Goal: Obtain resource: Download file/media

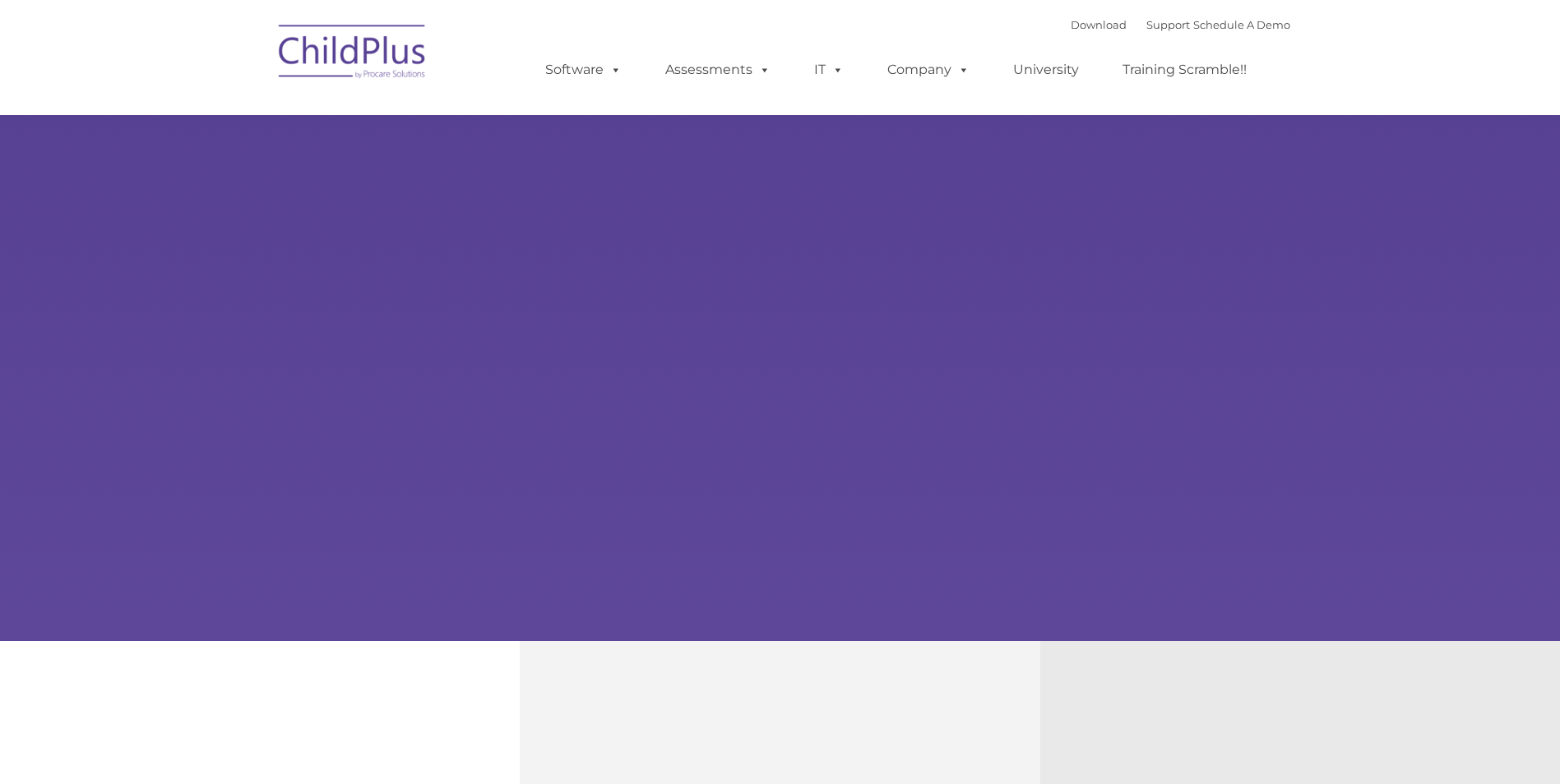
type input ""
select select "MEDIUM"
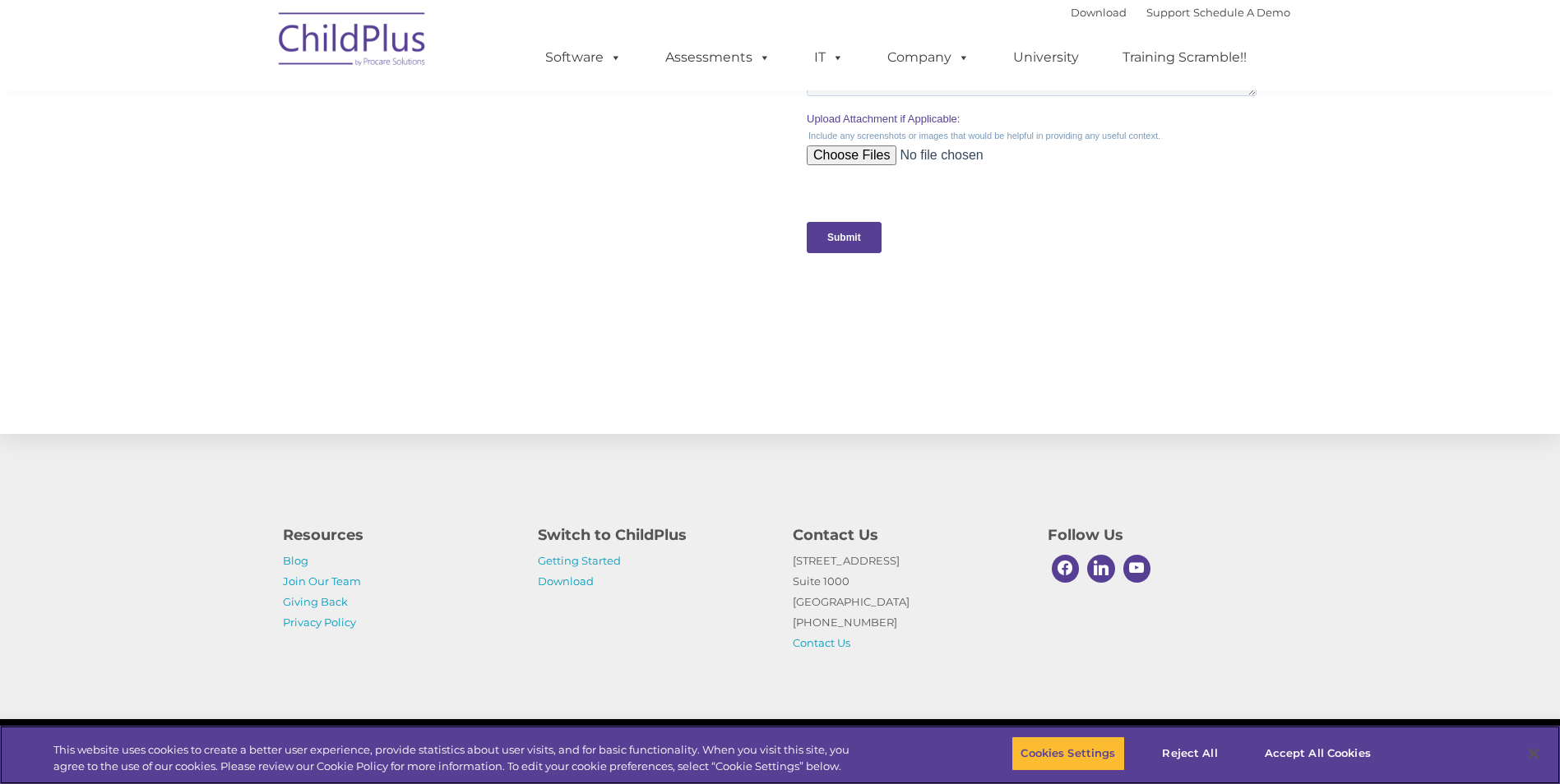
scroll to position [1577, 0]
click at [577, 558] on link "Getting Started" at bounding box center [578, 560] width 83 height 13
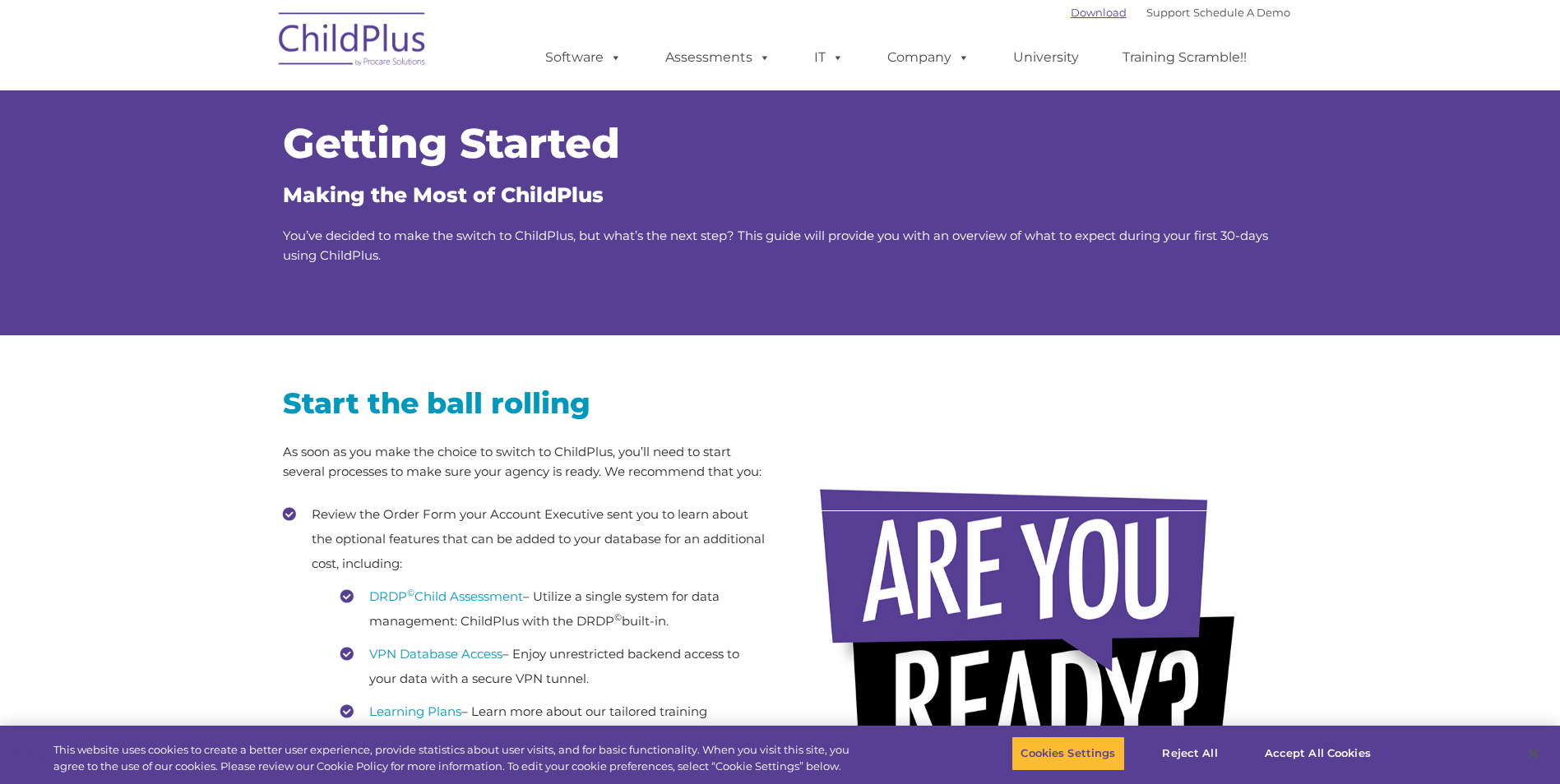
click at [1071, 11] on link "Download" at bounding box center [1098, 12] width 56 height 13
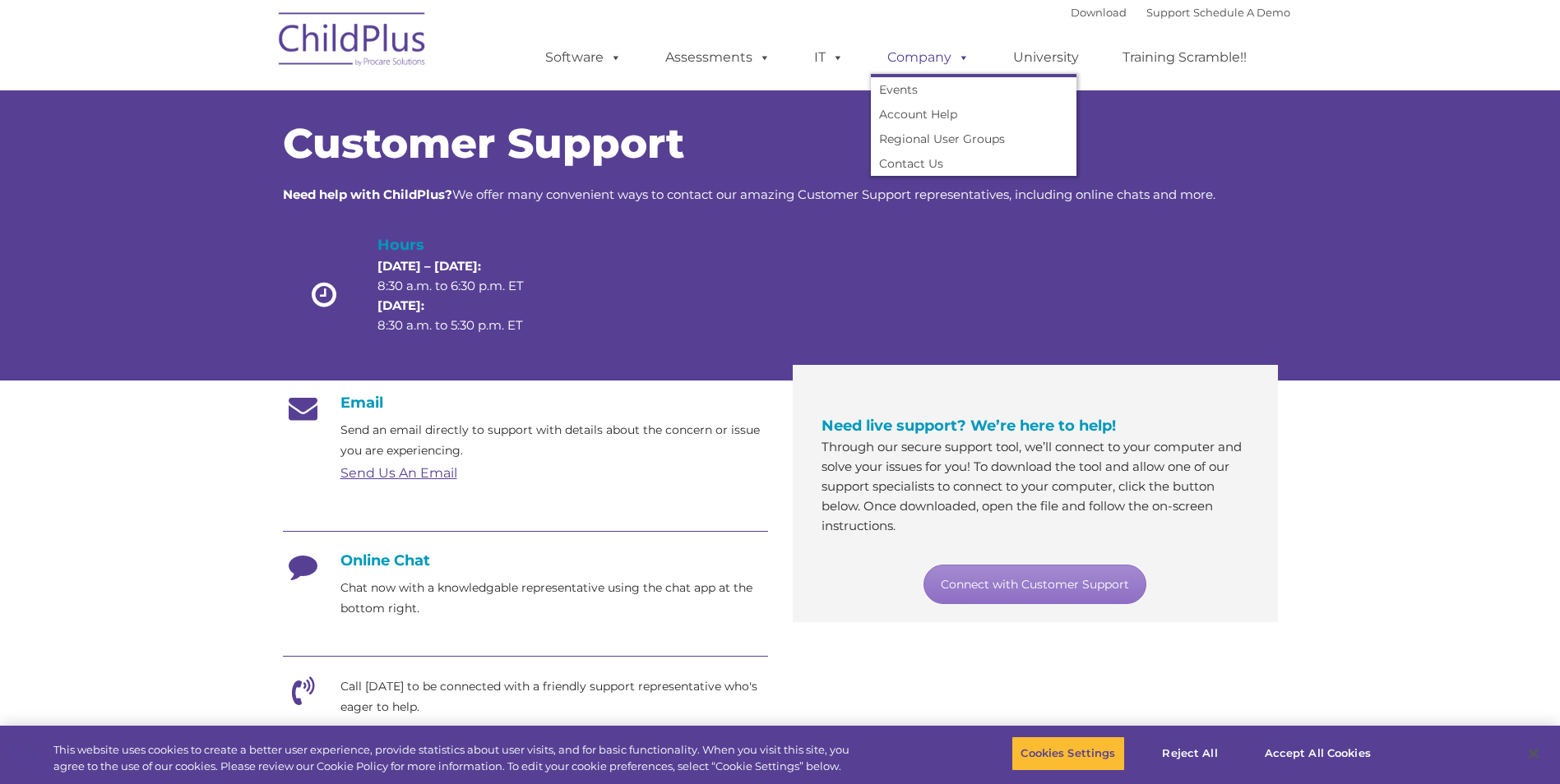
click at [936, 60] on link "Company" at bounding box center [928, 57] width 115 height 33
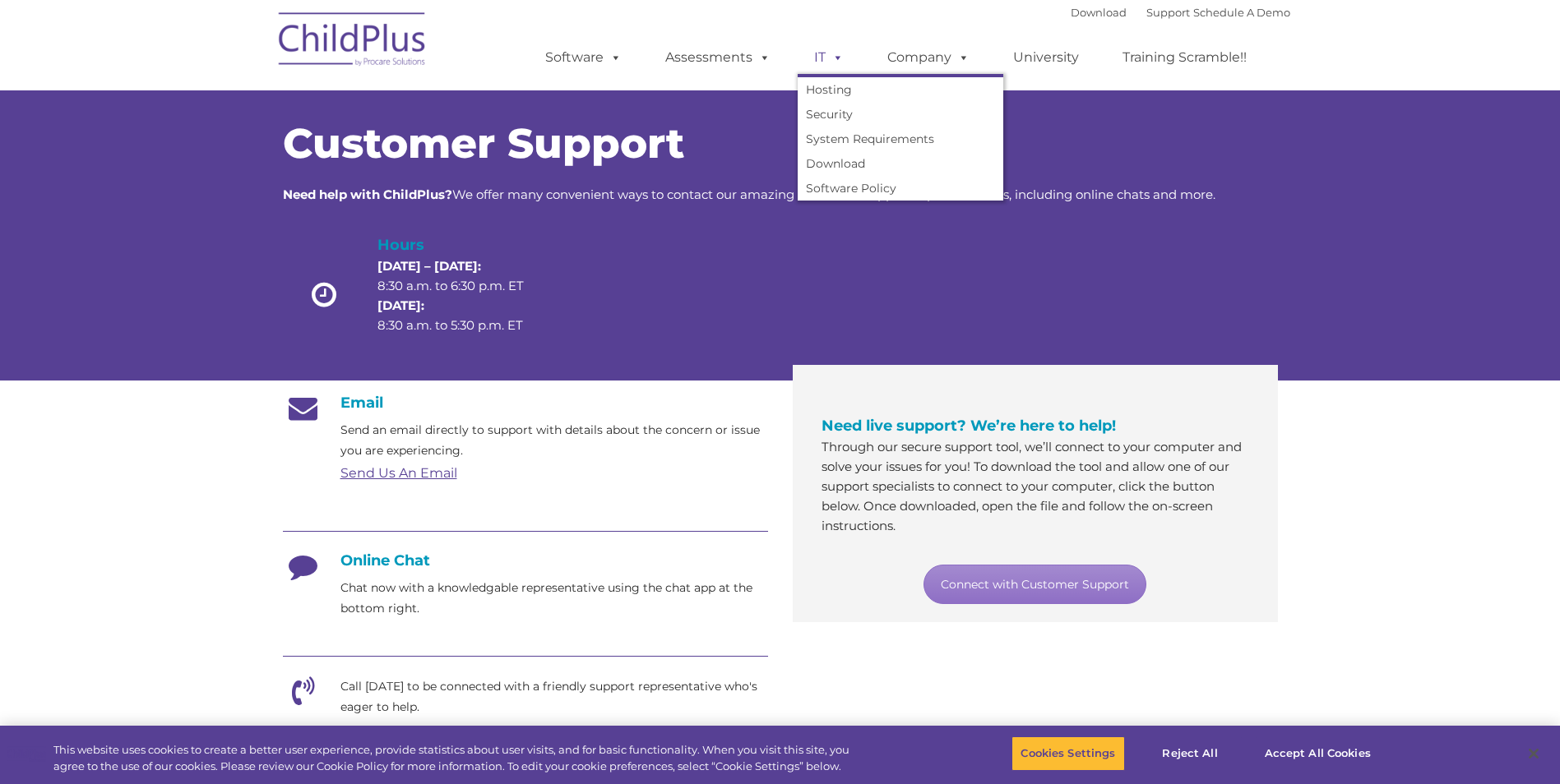
click at [822, 51] on link "IT" at bounding box center [829, 57] width 62 height 33
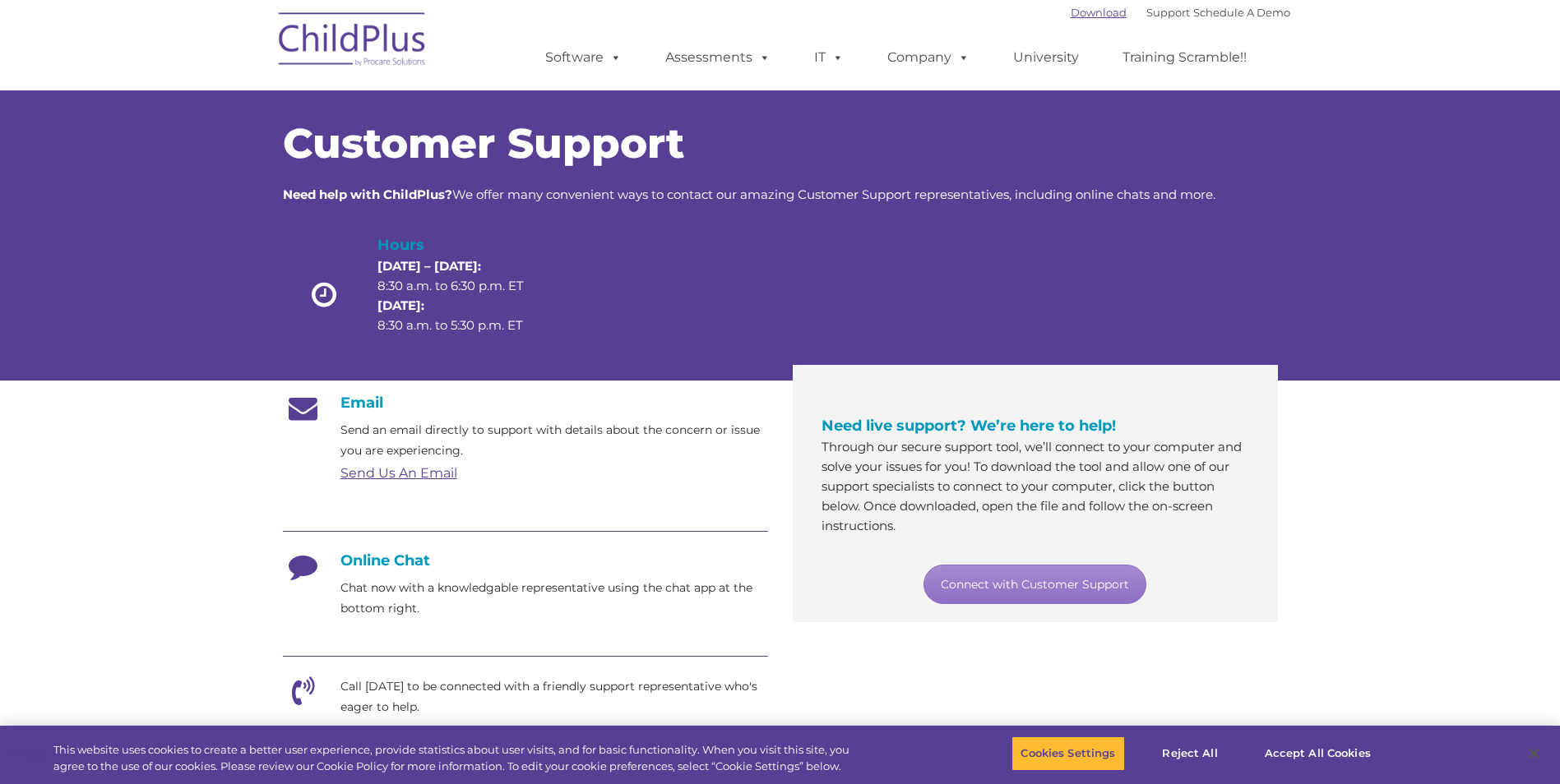
click at [1071, 6] on link "Download" at bounding box center [1098, 12] width 56 height 13
